Goal: Task Accomplishment & Management: Manage account settings

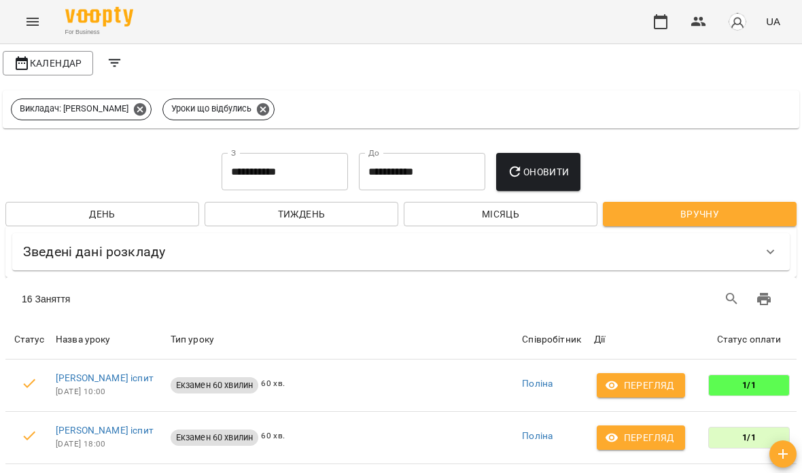
click at [54, 60] on span "Календар" at bounding box center [48, 63] width 69 height 16
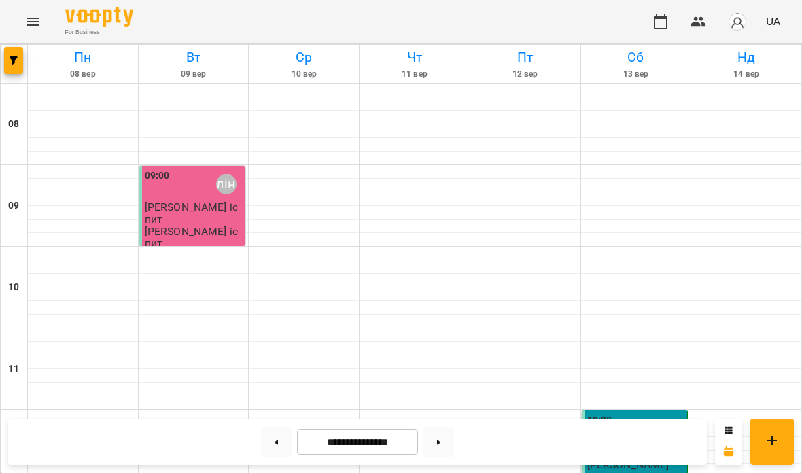
scroll to position [491, 0]
click at [429, 441] on button at bounding box center [438, 442] width 31 height 30
type input "**********"
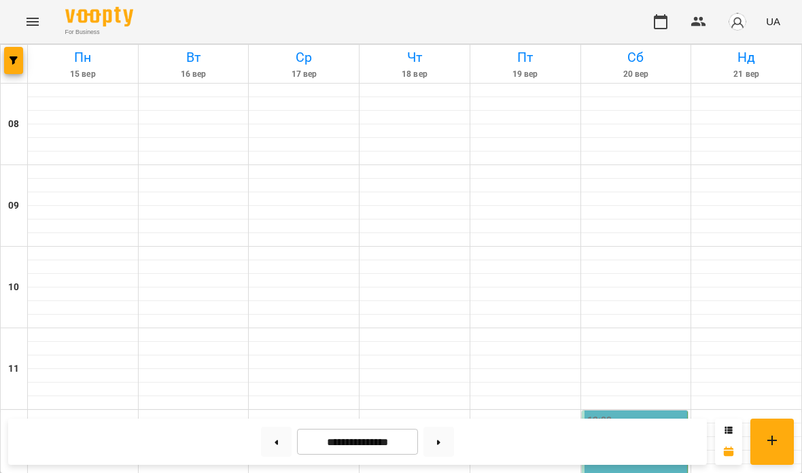
scroll to position [255, 0]
click at [635, 410] on div "12:00 [PERSON_NAME]" at bounding box center [634, 470] width 107 height 121
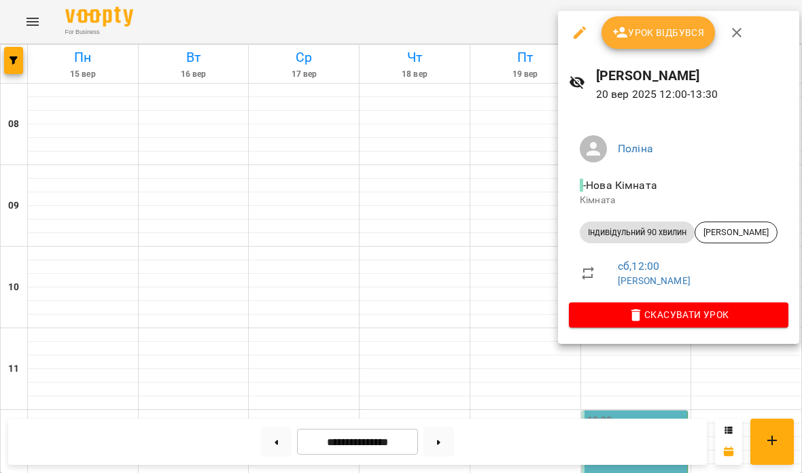
click at [670, 20] on button "Урок відбувся" at bounding box center [658, 32] width 114 height 33
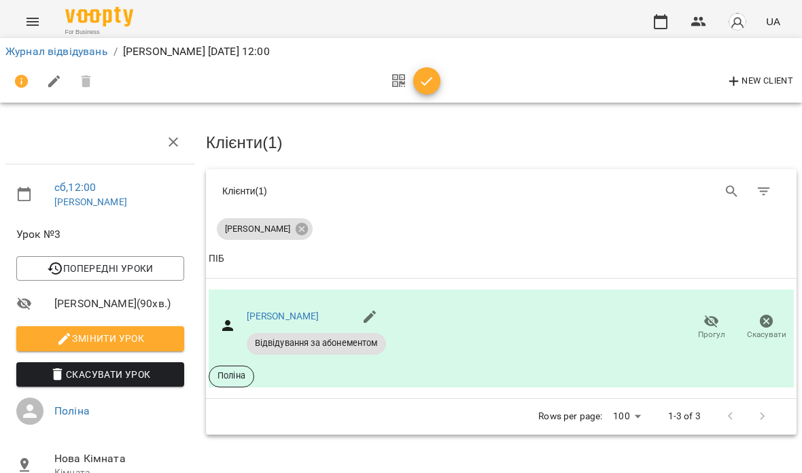
click at [419, 77] on icon "button" at bounding box center [426, 81] width 16 height 16
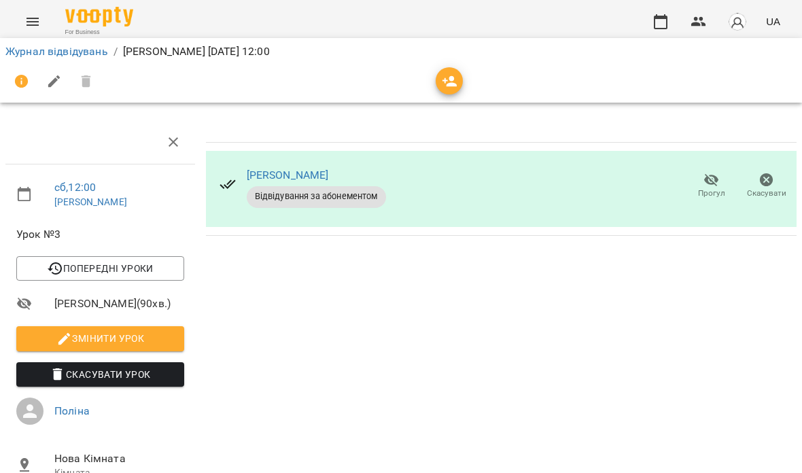
click at [71, 51] on link "Журнал відвідувань" at bounding box center [56, 51] width 103 height 13
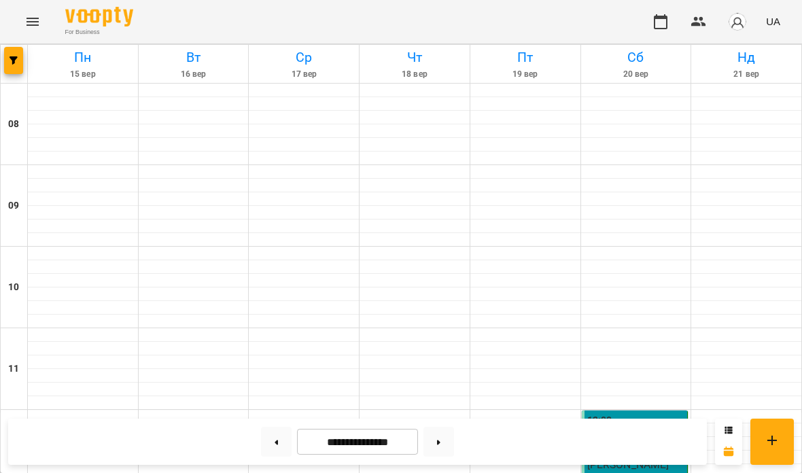
scroll to position [411, 0]
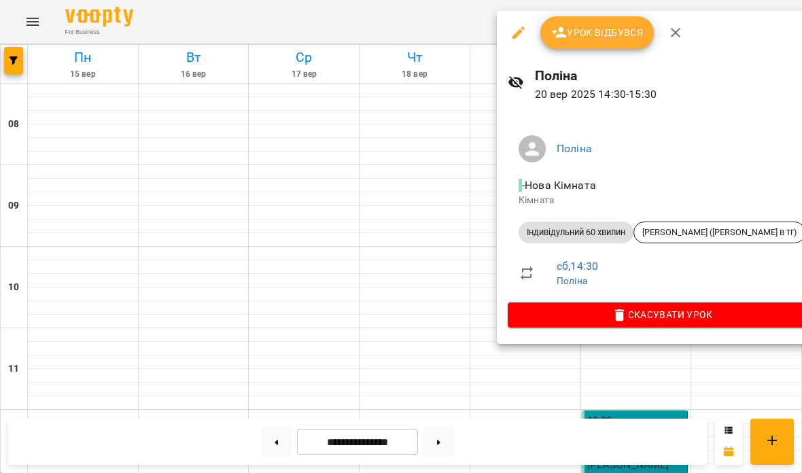
click at [609, 24] on span "Урок відбувся" at bounding box center [597, 32] width 92 height 16
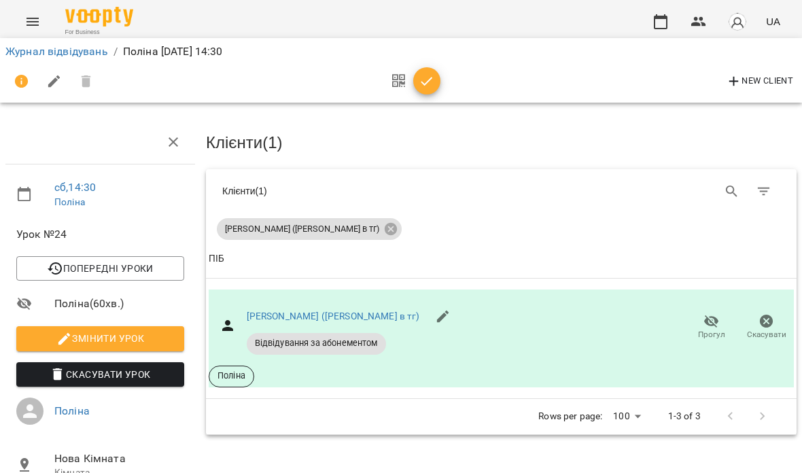
click at [414, 79] on span "button" at bounding box center [426, 81] width 27 height 16
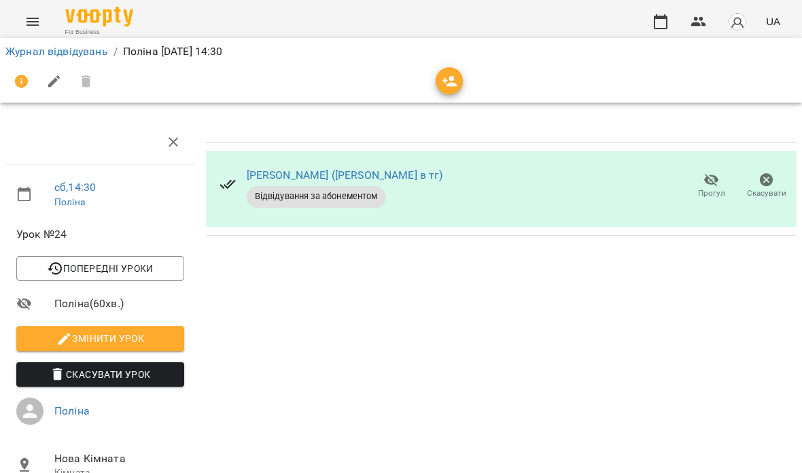
click at [85, 49] on link "Журнал відвідувань" at bounding box center [56, 51] width 103 height 13
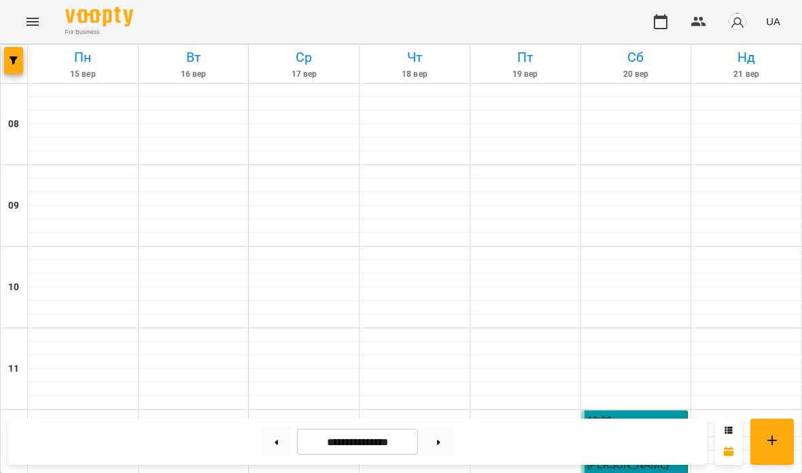
scroll to position [440, 0]
